Goal: Task Accomplishment & Management: Complete application form

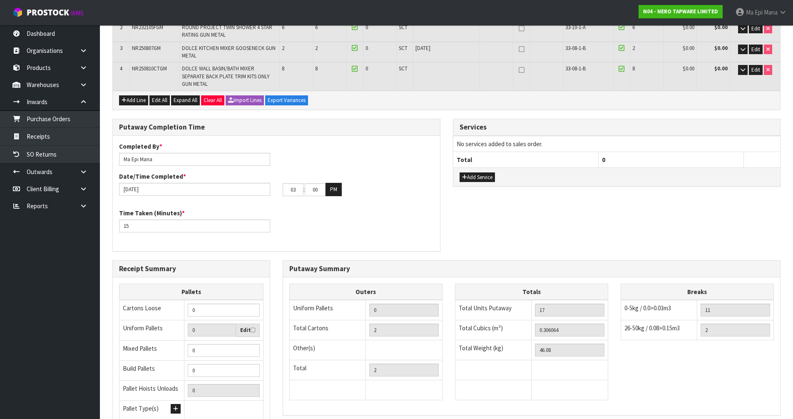
scroll to position [278, 0]
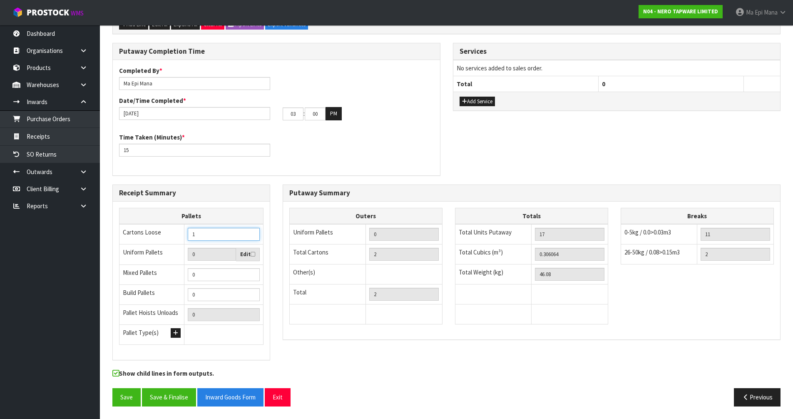
click at [254, 232] on input "1" at bounding box center [224, 234] width 72 height 13
click at [254, 232] on input "2" at bounding box center [224, 234] width 72 height 13
type input "3"
click at [254, 232] on input "3" at bounding box center [224, 234] width 72 height 13
click at [125, 396] on button "Save" at bounding box center [126, 397] width 28 height 18
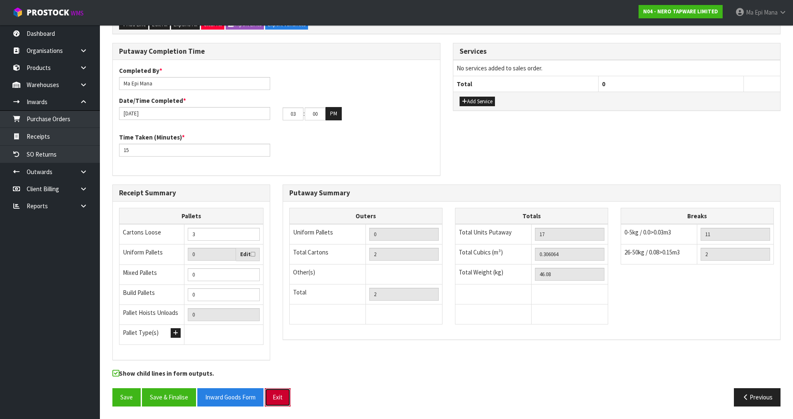
click at [278, 402] on button "Exit" at bounding box center [278, 397] width 26 height 18
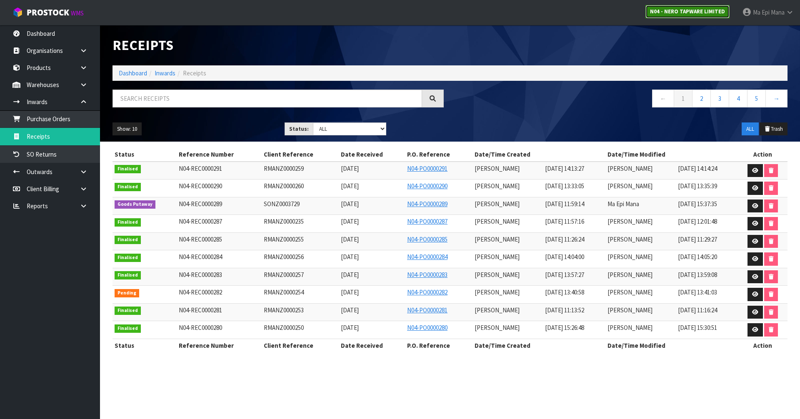
drag, startPoint x: 682, startPoint y: 12, endPoint x: 678, endPoint y: 15, distance: 5.1
click at [682, 12] on strong "N04 - NERO TAPWARE LIMITED" at bounding box center [687, 11] width 75 height 7
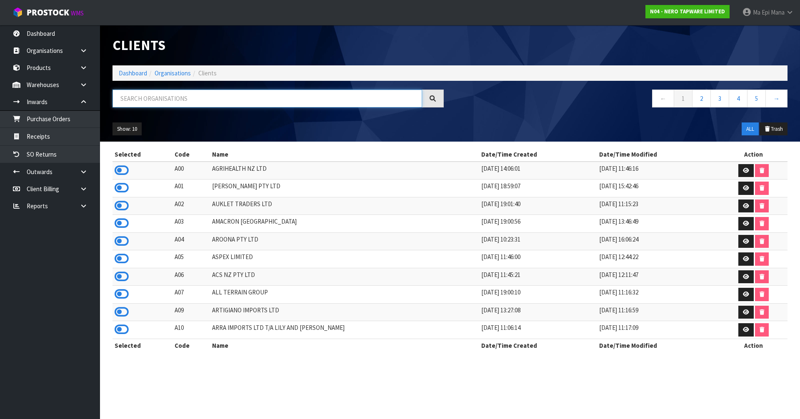
click at [258, 102] on input "text" at bounding box center [266, 99] width 309 height 18
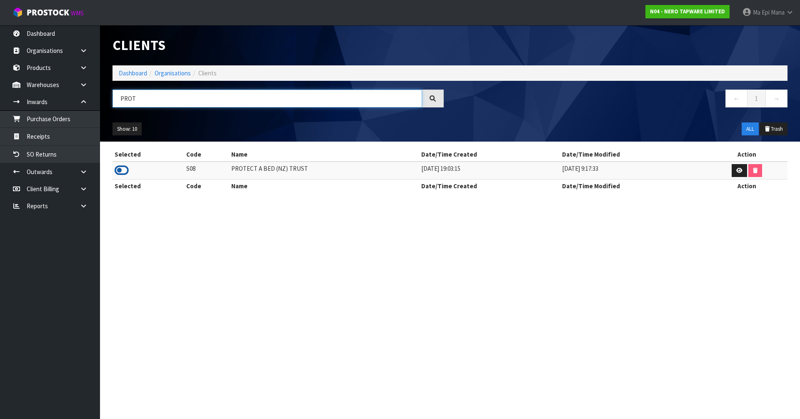
type input "PROT"
click at [122, 168] on icon at bounding box center [122, 170] width 14 height 12
click at [66, 138] on link "Receipts" at bounding box center [50, 136] width 100 height 17
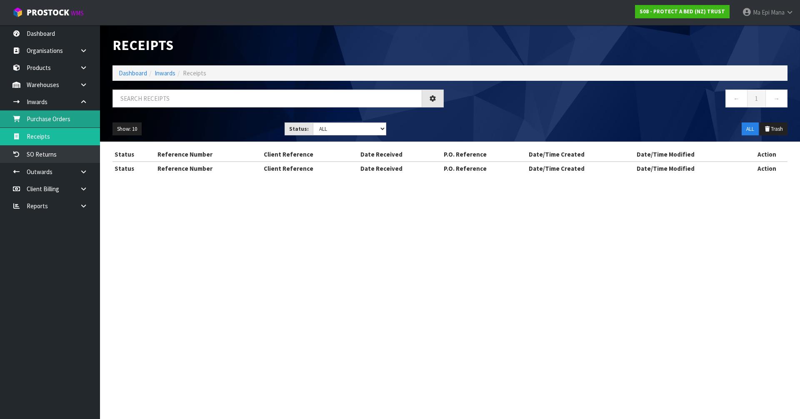
click at [67, 124] on link "Purchase Orders" at bounding box center [50, 118] width 100 height 17
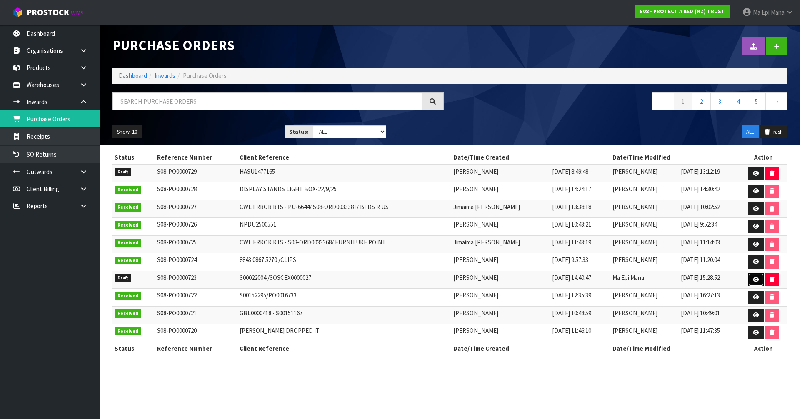
click at [750, 280] on link at bounding box center [755, 279] width 15 height 13
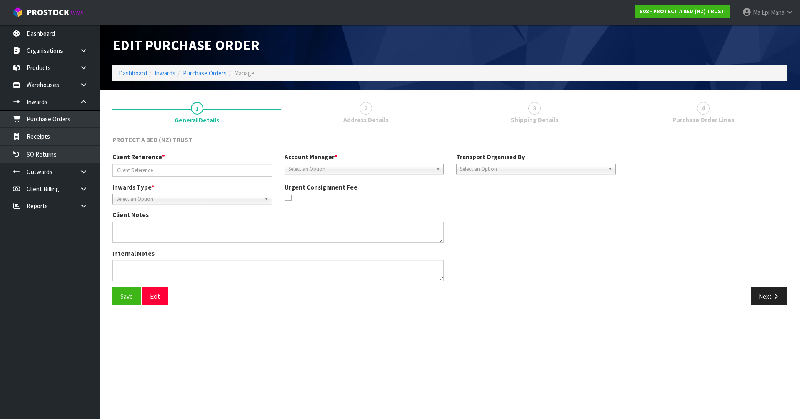
type input "S00022004 /SOSCEX0000027"
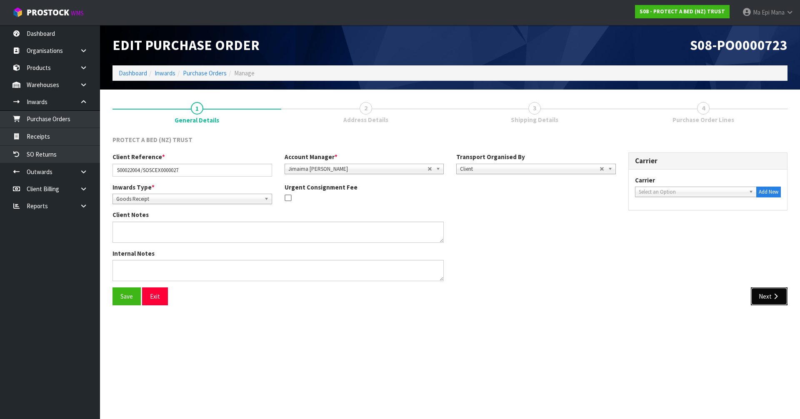
click at [775, 295] on icon "button" at bounding box center [775, 296] width 8 height 6
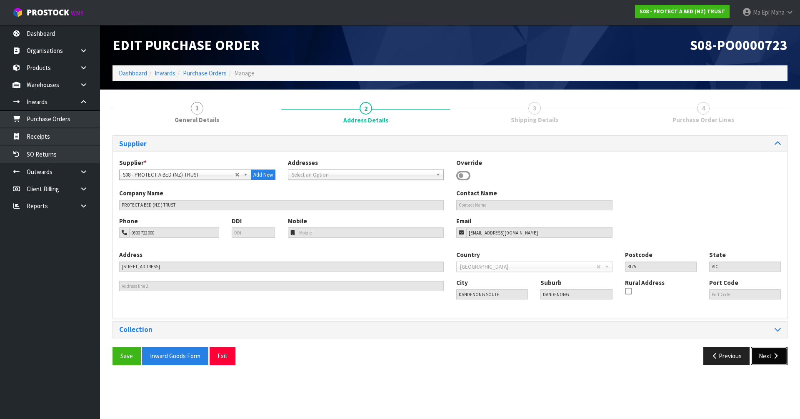
click at [770, 354] on button "Next" at bounding box center [769, 356] width 37 height 18
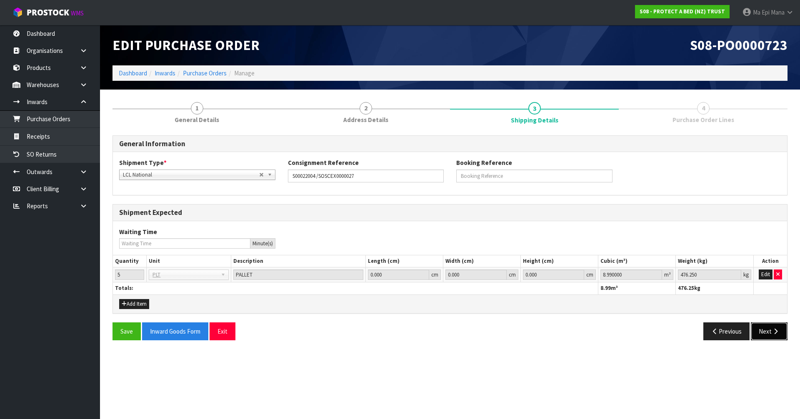
click at [769, 338] on button "Next" at bounding box center [769, 331] width 37 height 18
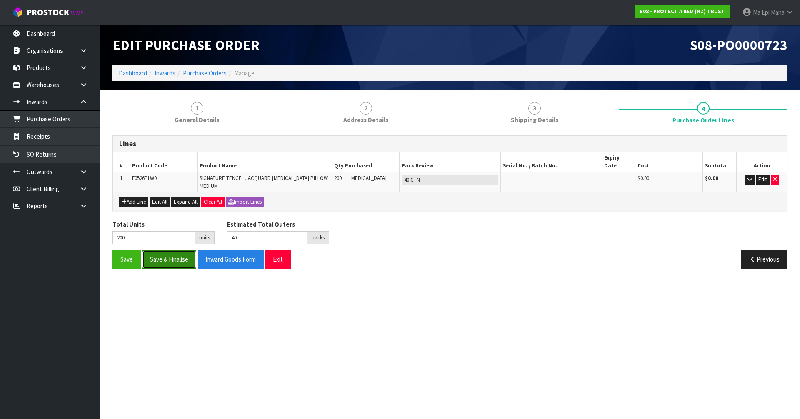
click at [185, 257] on button "Save & Finalise" at bounding box center [169, 259] width 54 height 18
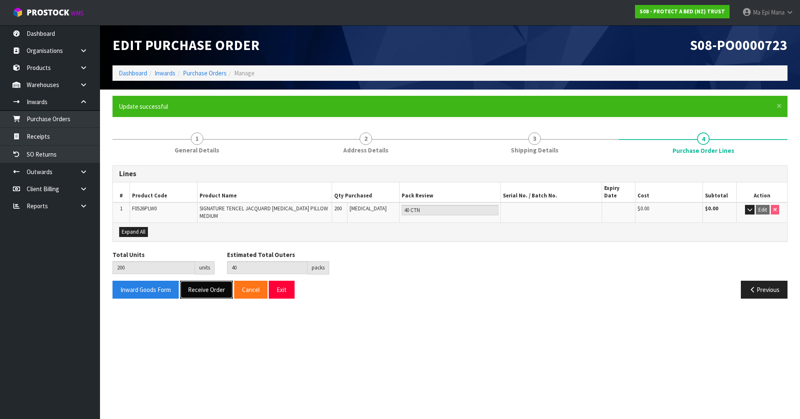
click at [206, 289] on button "Receive Order" at bounding box center [206, 290] width 53 height 18
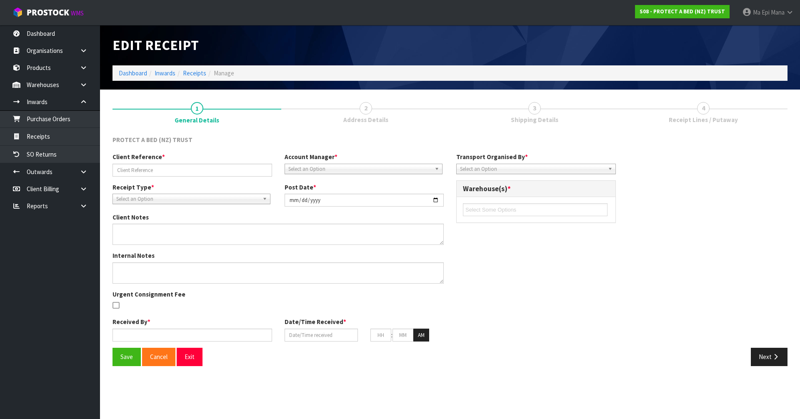
type input "S00022004 /SOSCEX0000027"
type input "[DATE]"
type input "Ma Epi Mana"
type input "[DATE]"
type input "03"
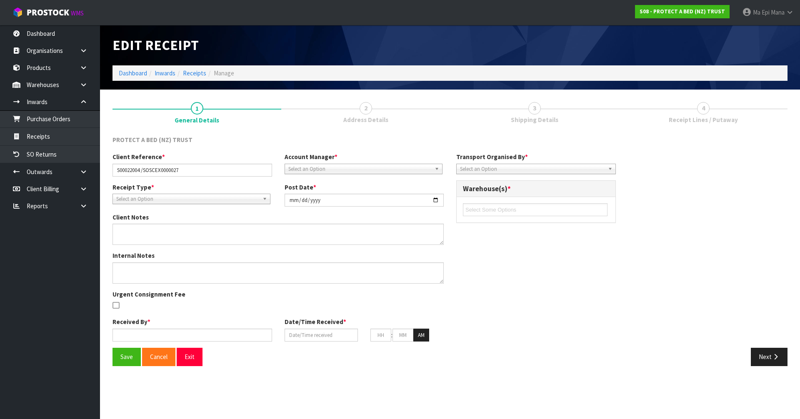
type input "42"
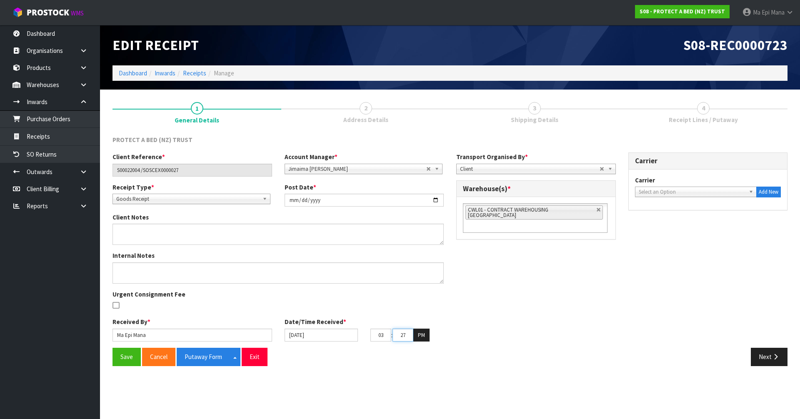
drag, startPoint x: 407, startPoint y: 337, endPoint x: 399, endPoint y: 339, distance: 8.5
click at [399, 339] on input "27" at bounding box center [402, 335] width 21 height 13
type input "30"
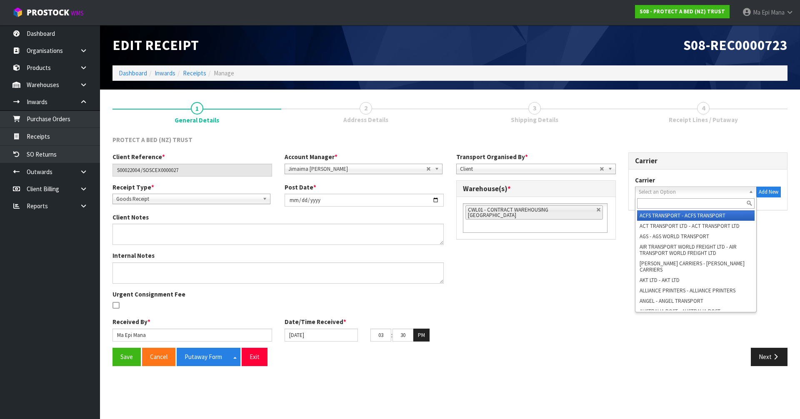
click at [665, 192] on span "Select an Option" at bounding box center [692, 192] width 107 height 10
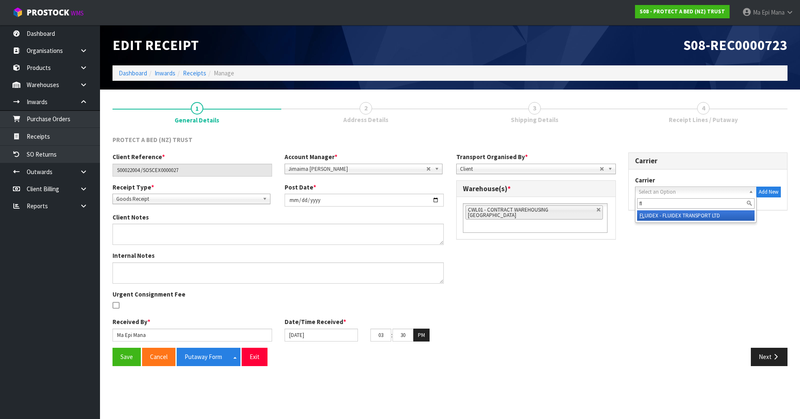
type input "f"
type input "fli"
click at [766, 190] on button "Add New" at bounding box center [768, 192] width 25 height 11
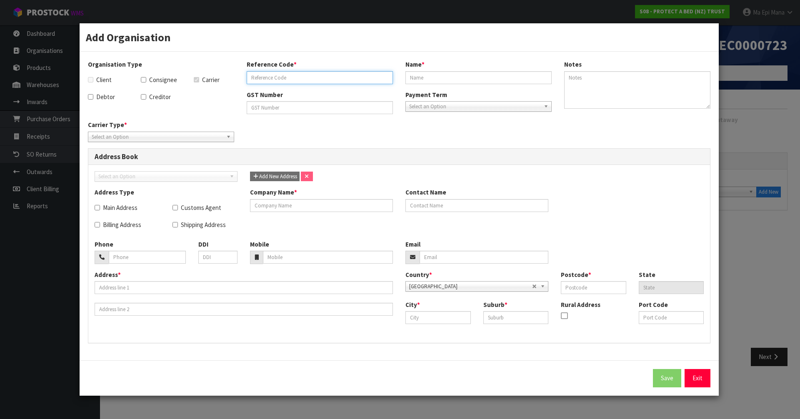
click at [326, 76] on input "text" at bounding box center [320, 77] width 146 height 13
type input "FLIWAY"
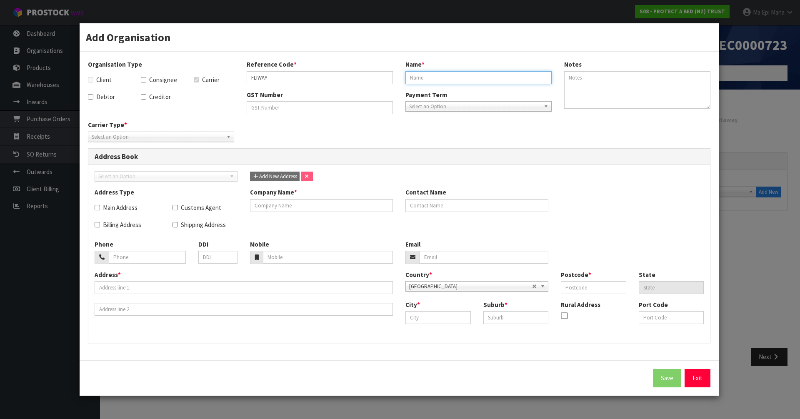
click at [451, 78] on input "text" at bounding box center [478, 77] width 146 height 13
type input "FLIWAY"
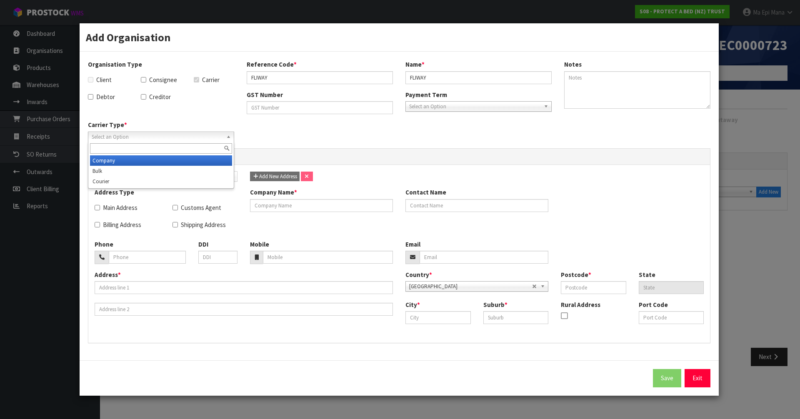
click at [174, 136] on span "Select an Option" at bounding box center [157, 137] width 131 height 10
click at [156, 162] on li "Company" at bounding box center [161, 160] width 142 height 10
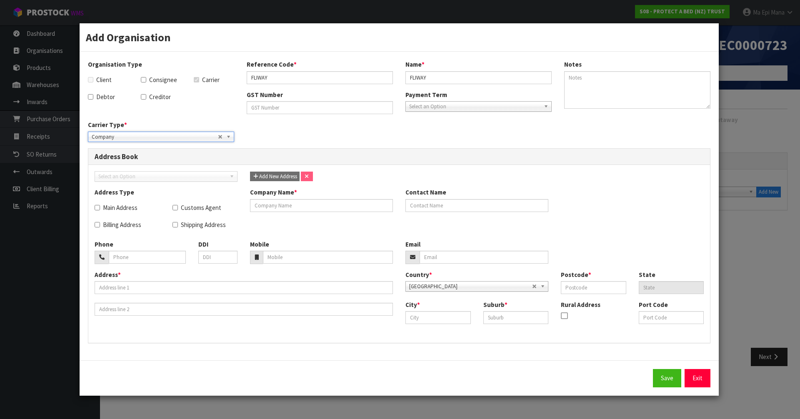
click at [158, 134] on span "Company" at bounding box center [155, 137] width 126 height 10
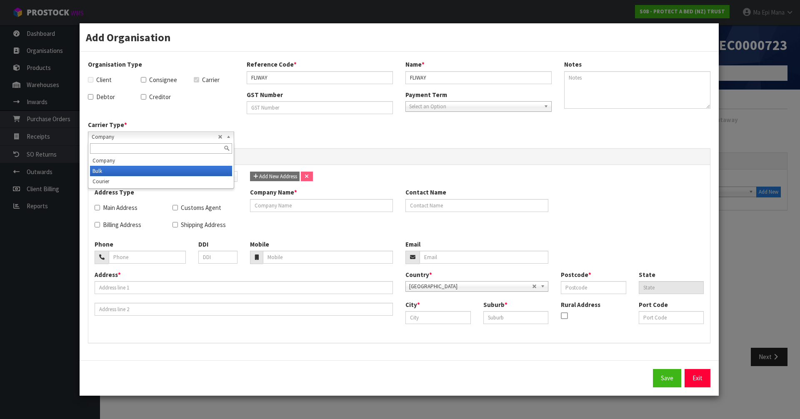
click at [133, 168] on li "Bulk" at bounding box center [161, 171] width 142 height 10
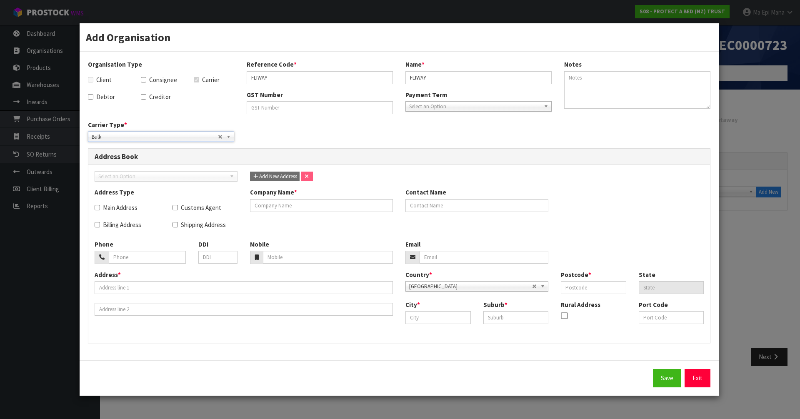
click at [307, 128] on div "Carrier Type * Company Bulk Courier Bulk Company Bulk Courier" at bounding box center [399, 133] width 635 height 27
click at [697, 383] on link "Exit" at bounding box center [697, 378] width 26 height 18
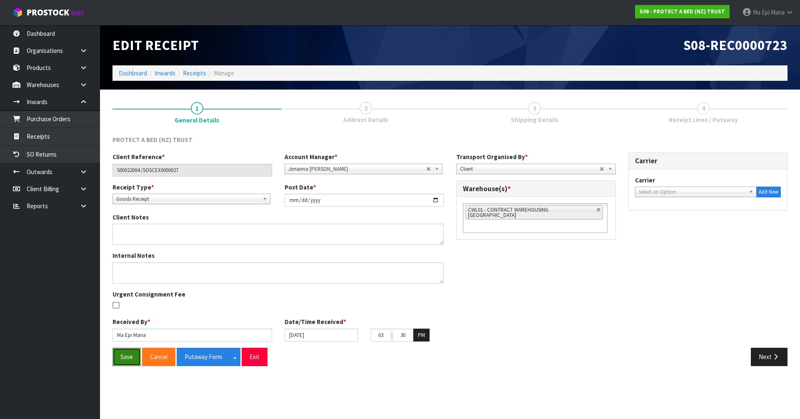
click at [125, 355] on button "Save" at bounding box center [126, 357] width 28 height 18
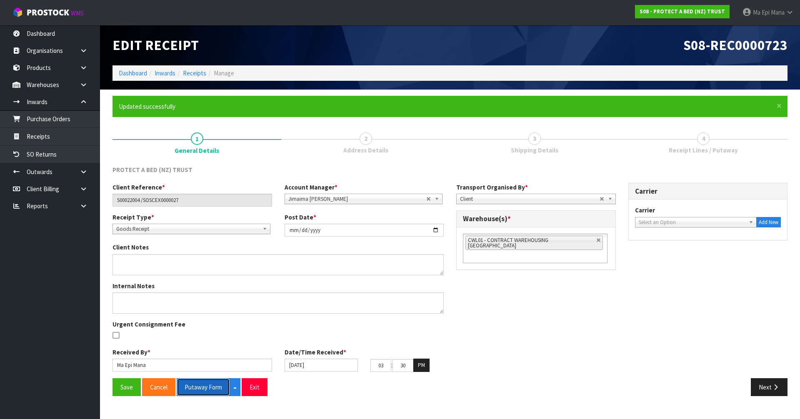
click at [202, 383] on button "Putaway Form" at bounding box center [203, 387] width 53 height 18
click at [257, 389] on button "Exit" at bounding box center [255, 387] width 26 height 18
